Goal: Navigation & Orientation: Find specific page/section

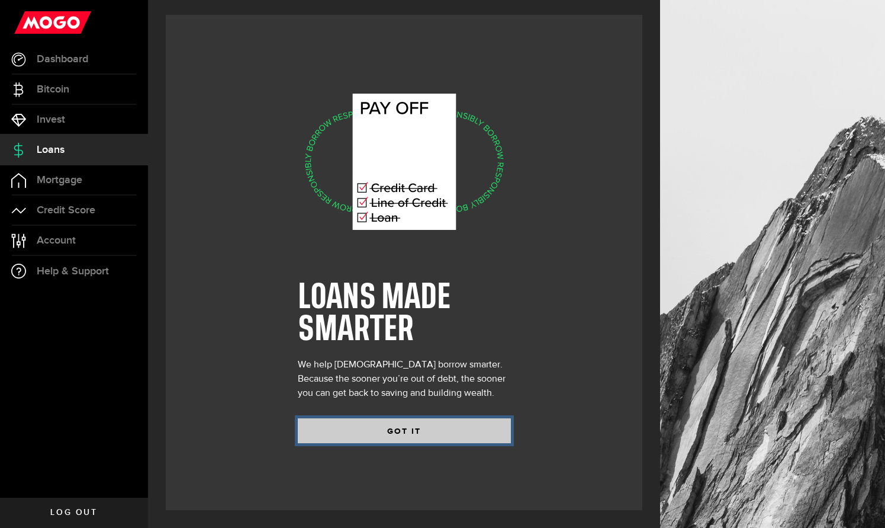
click at [399, 433] on button "GOT IT" at bounding box center [404, 430] width 213 height 25
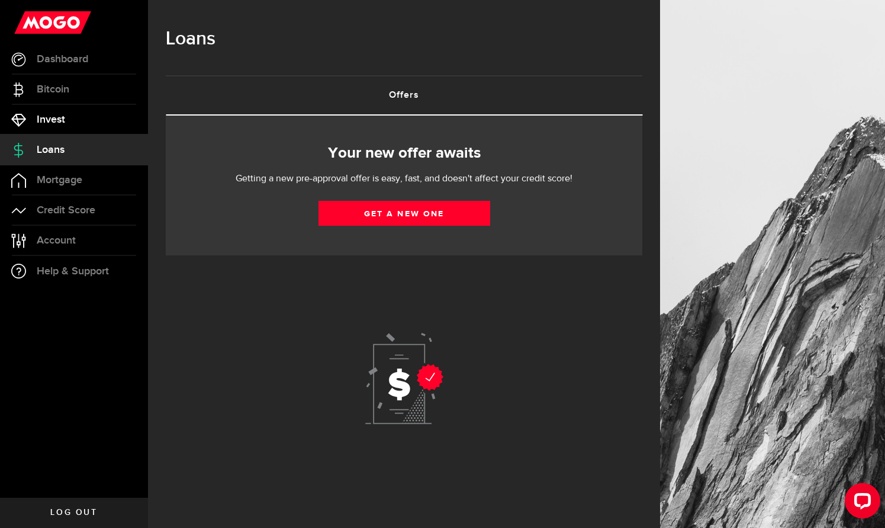
click at [48, 125] on span "Invest" at bounding box center [51, 119] width 28 height 11
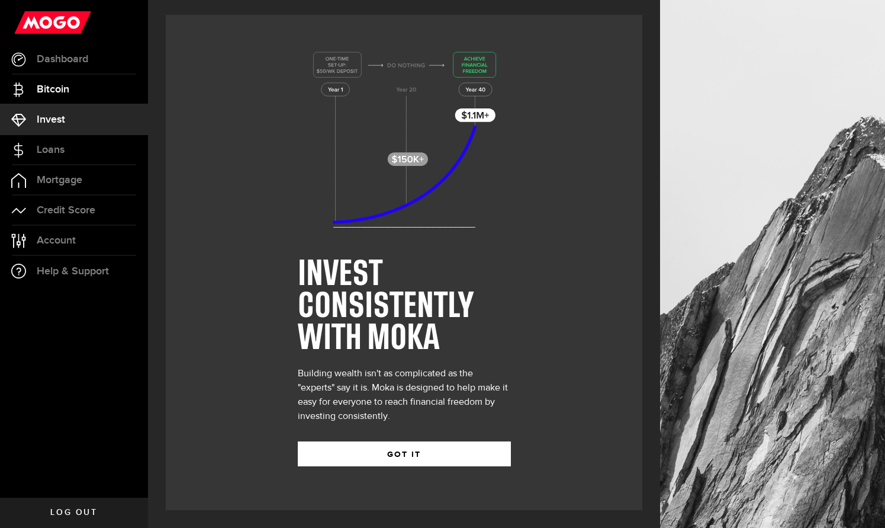
click at [51, 95] on span "Bitcoin" at bounding box center [53, 89] width 33 height 11
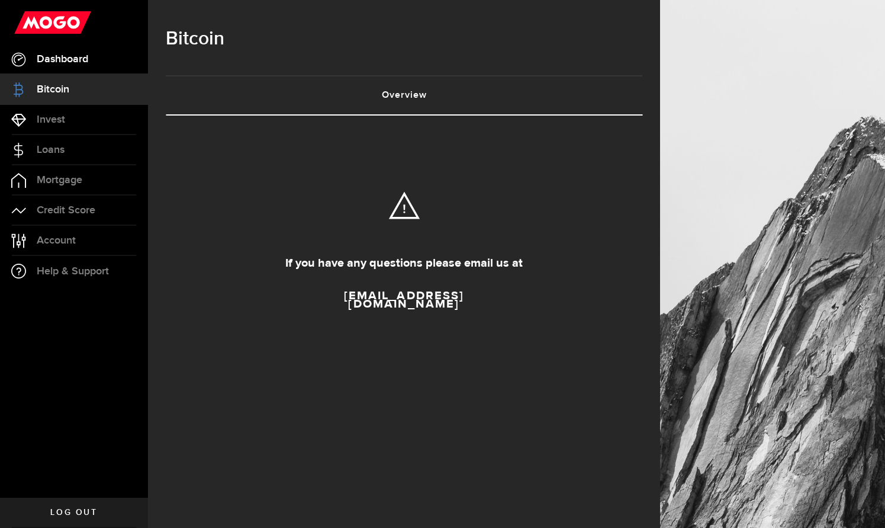
click at [53, 63] on span "Dashboard" at bounding box center [63, 59] width 52 height 11
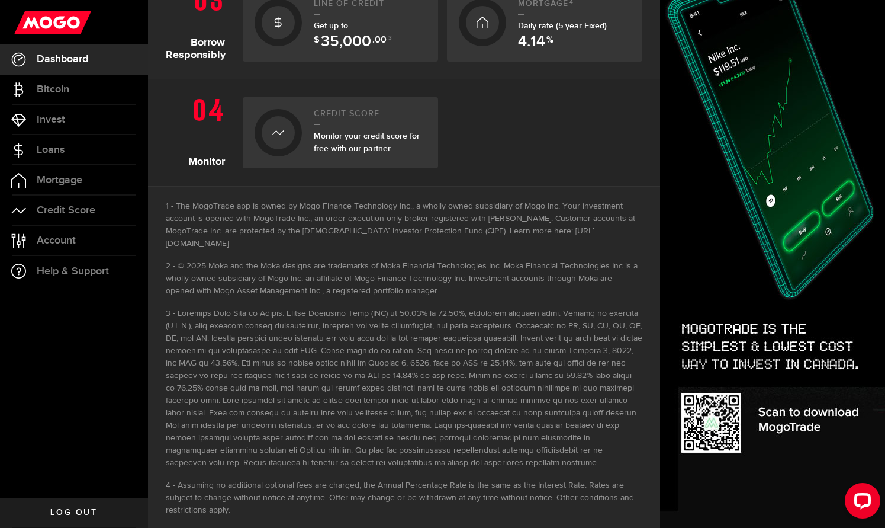
scroll to position [599, 0]
